Goal: Check status: Check status

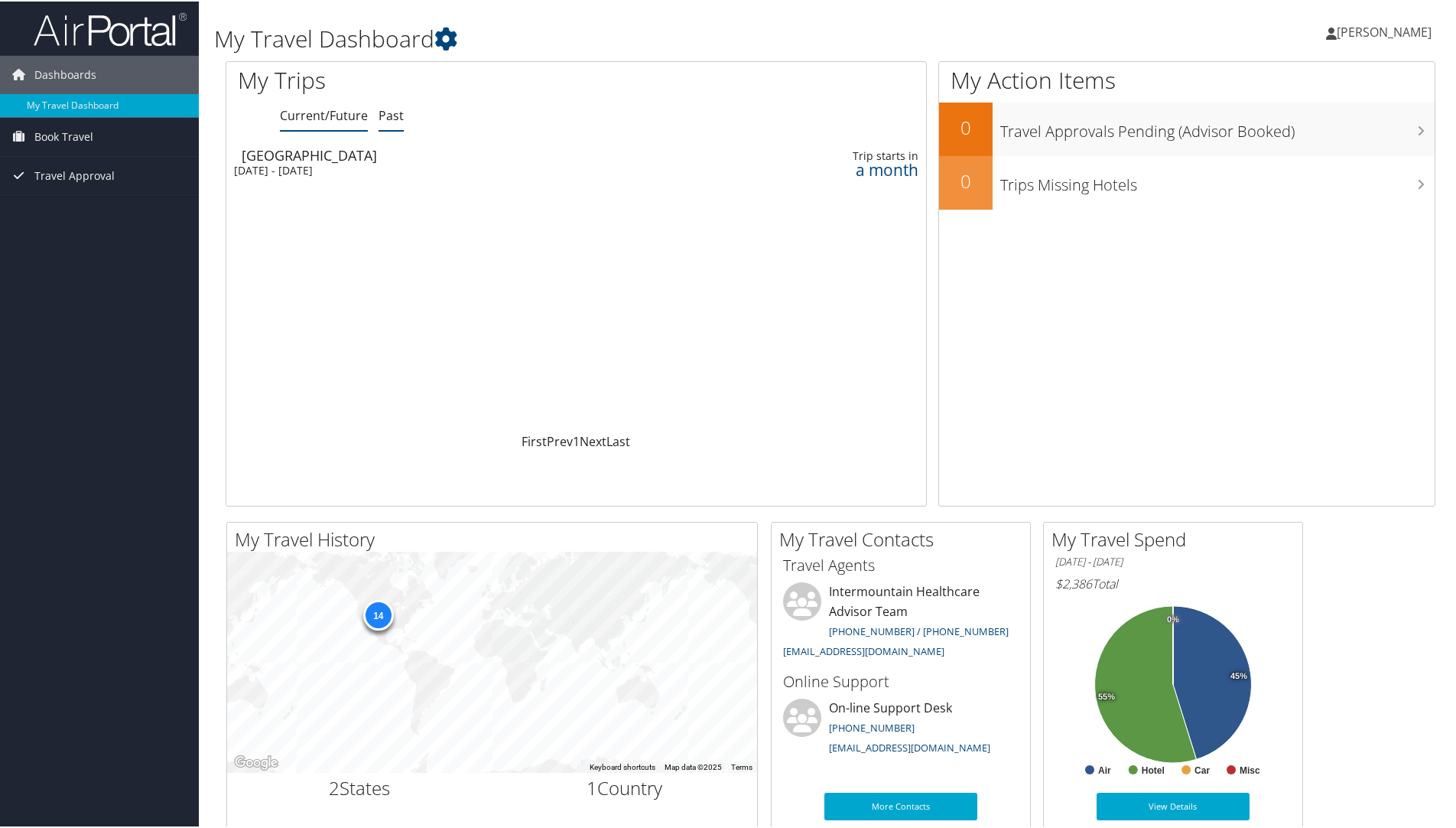
click at [387, 113] on link "Past" at bounding box center [391, 114] width 26 height 16
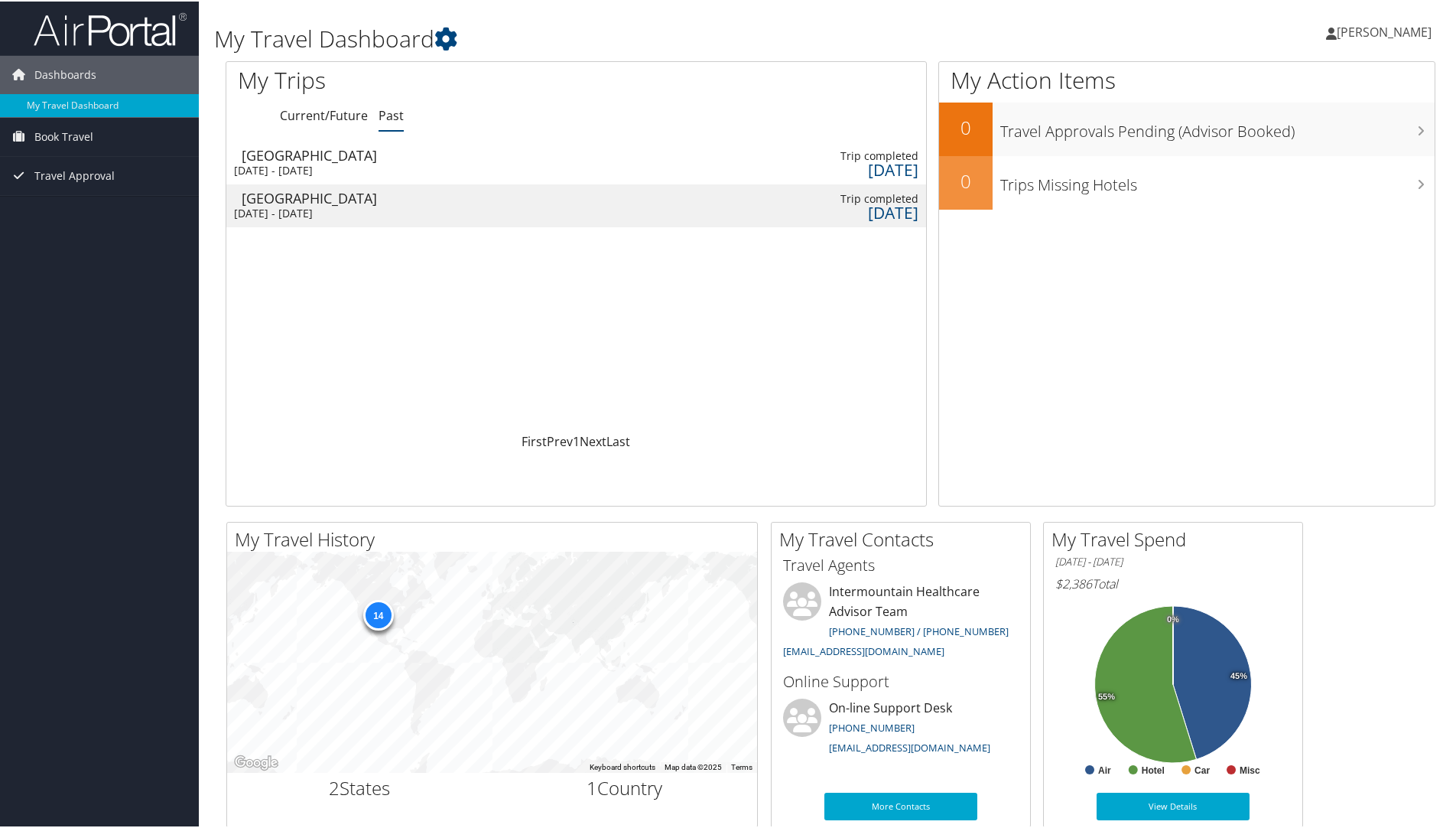
click at [314, 166] on div "Tue 30 Sep 2025 - Fri 3 Oct 2025" at bounding box center [451, 169] width 434 height 14
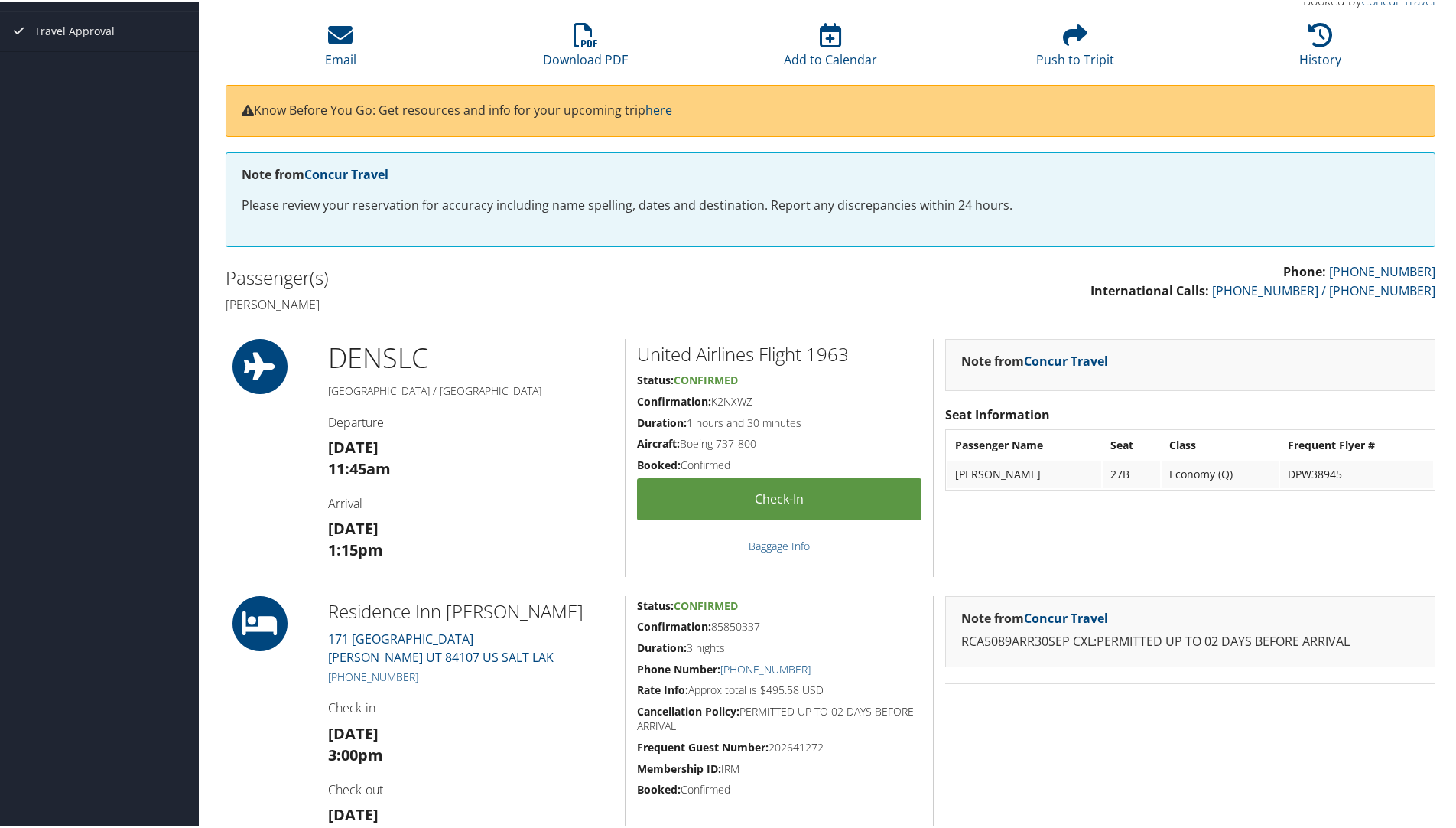
scroll to position [10, 0]
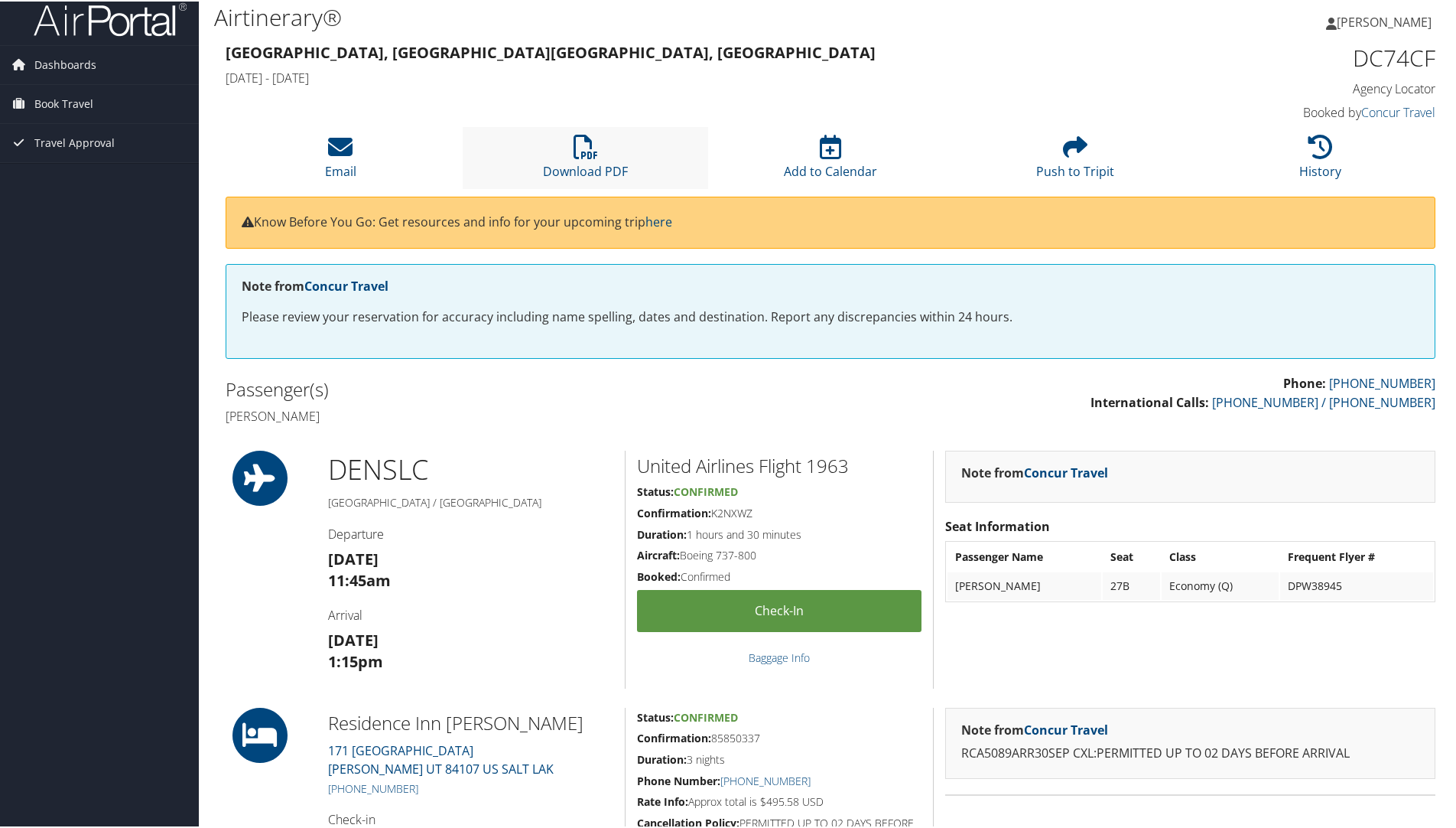
click at [578, 160] on li "Download PDF" at bounding box center [584, 157] width 244 height 62
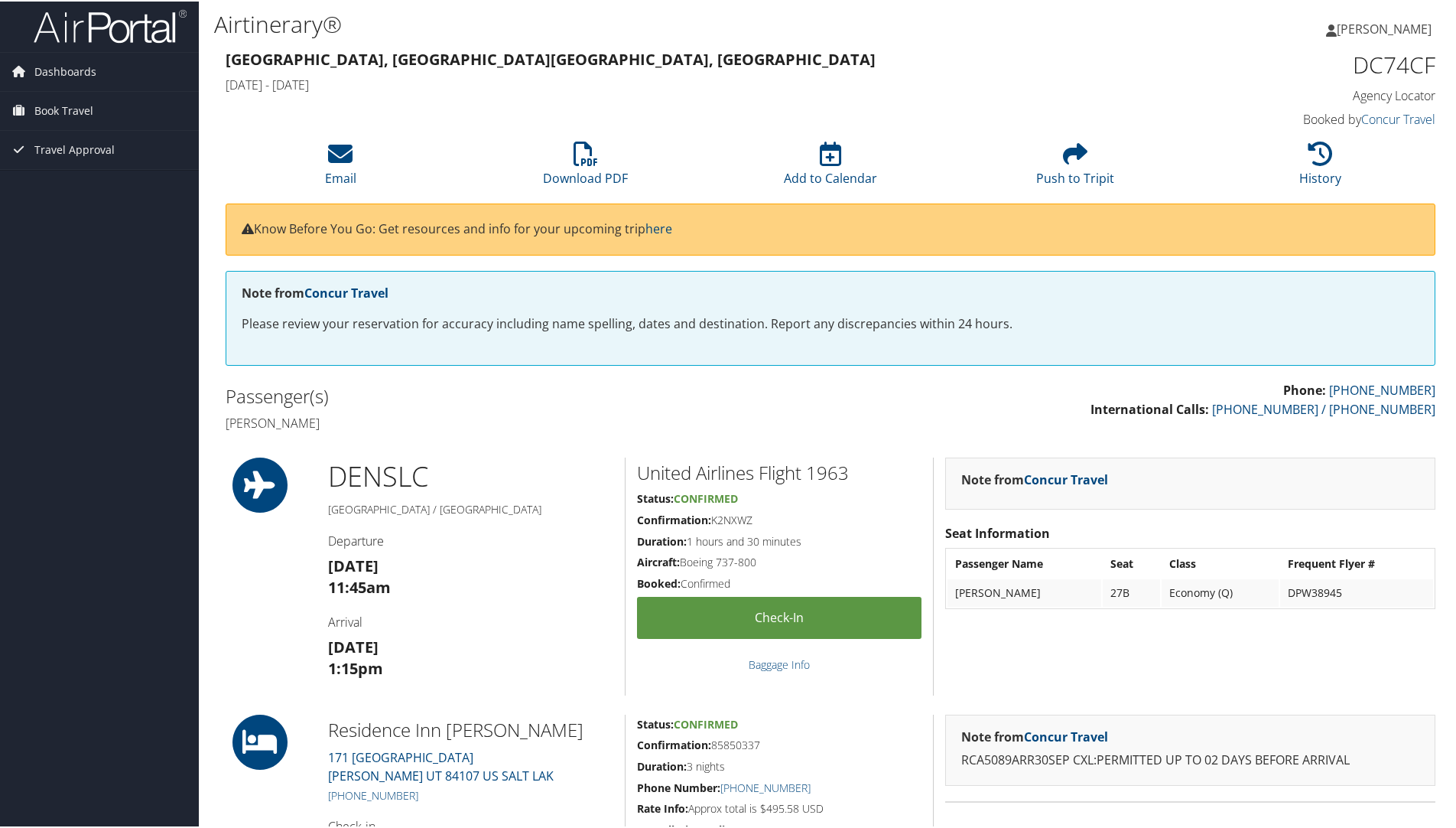
scroll to position [0, 0]
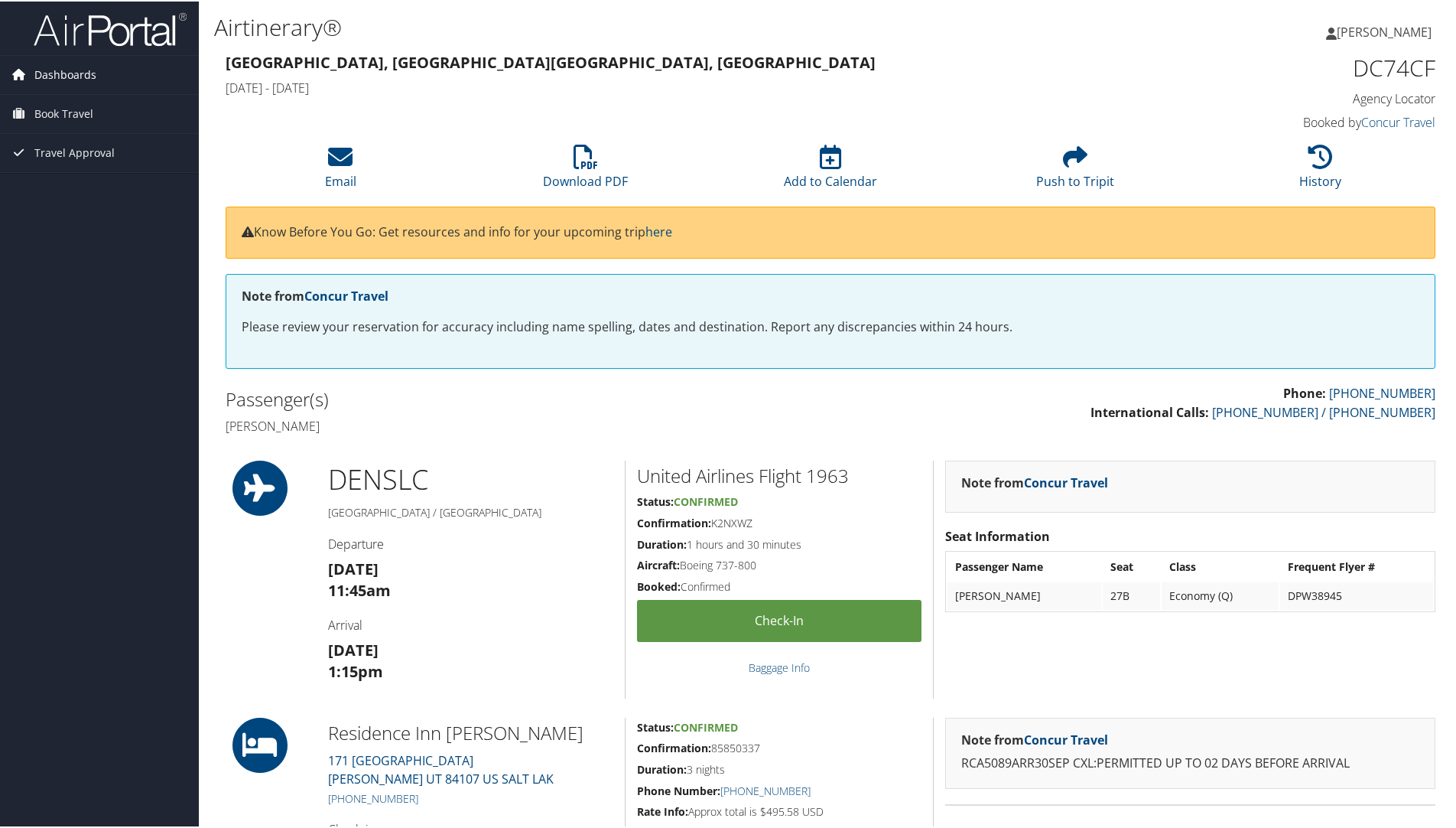
click at [54, 65] on span "Dashboards" at bounding box center [66, 73] width 62 height 38
click at [53, 98] on link "My Travel Dashboard" at bounding box center [99, 104] width 199 height 23
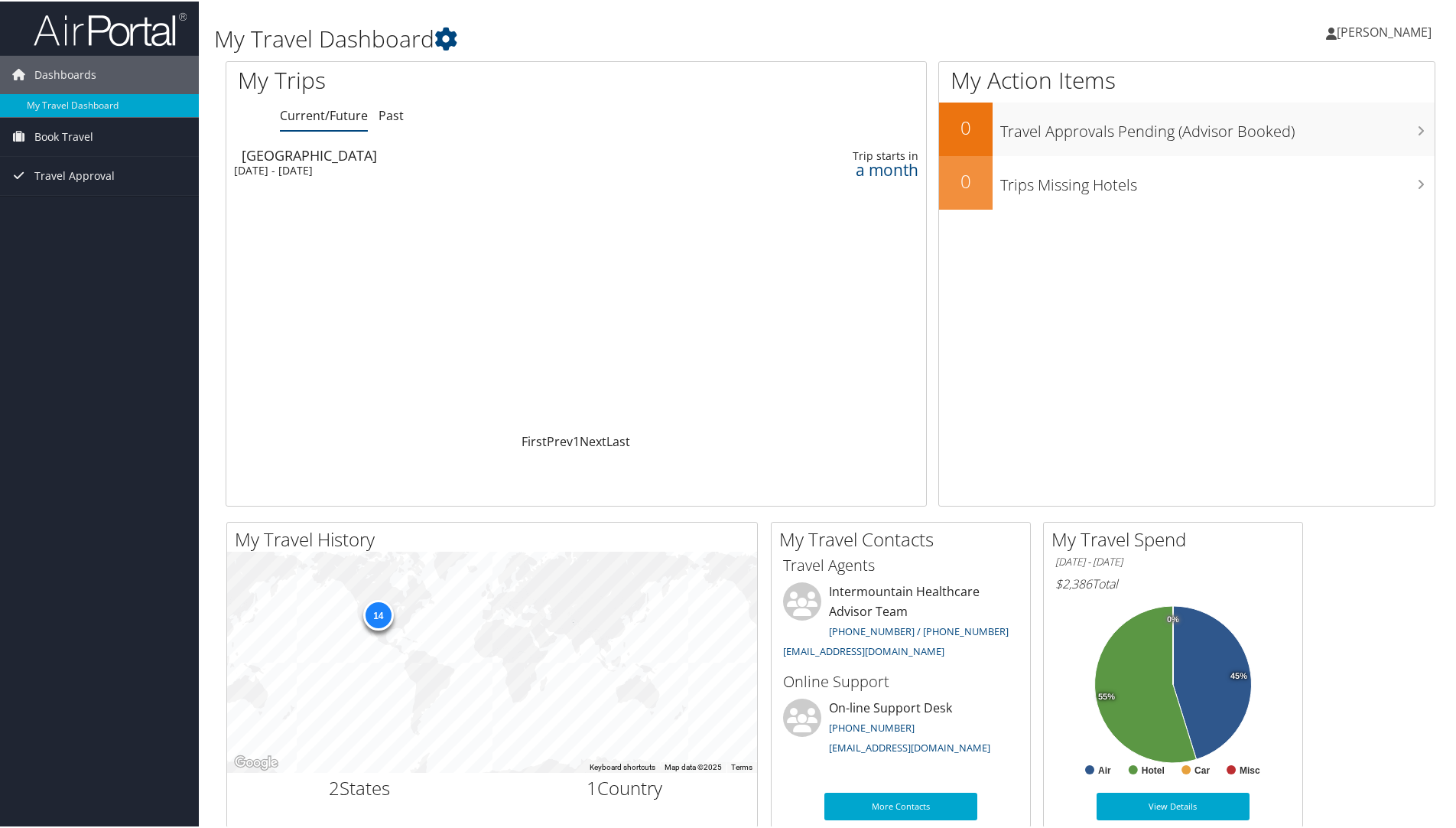
click at [345, 162] on div "[DATE] - [DATE]" at bounding box center [451, 169] width 434 height 14
